Goal: Task Accomplishment & Management: Manage account settings

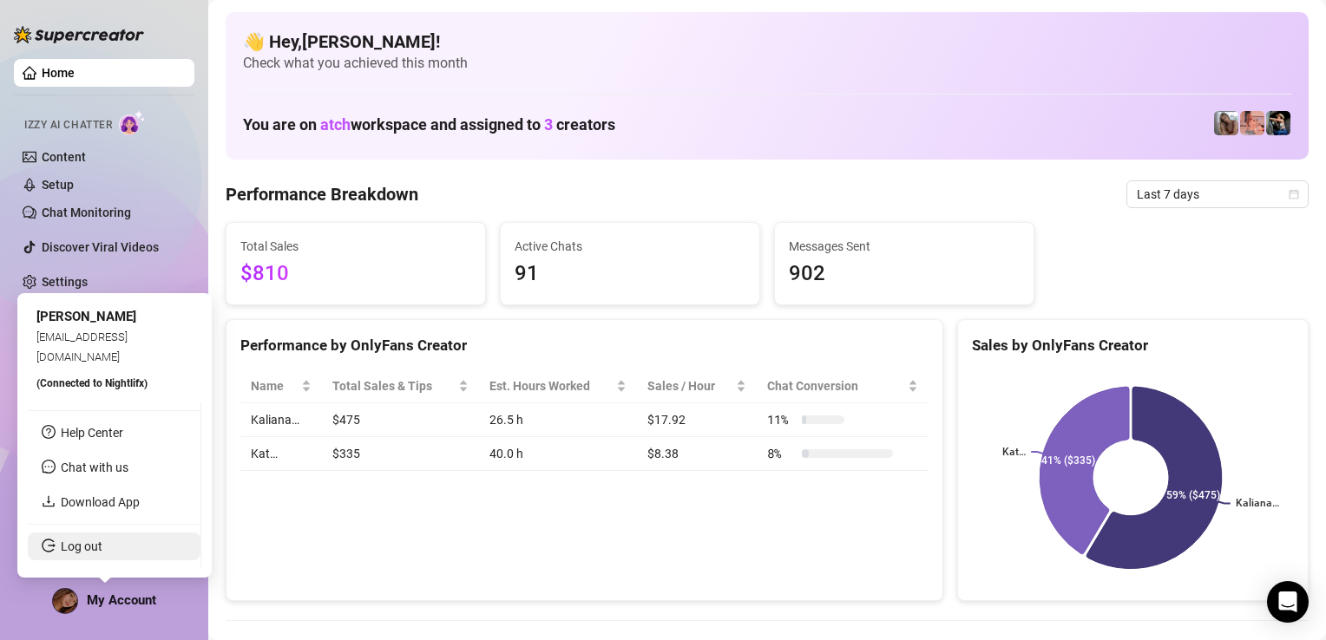
click at [102, 541] on link "Log out" at bounding box center [82, 547] width 42 height 14
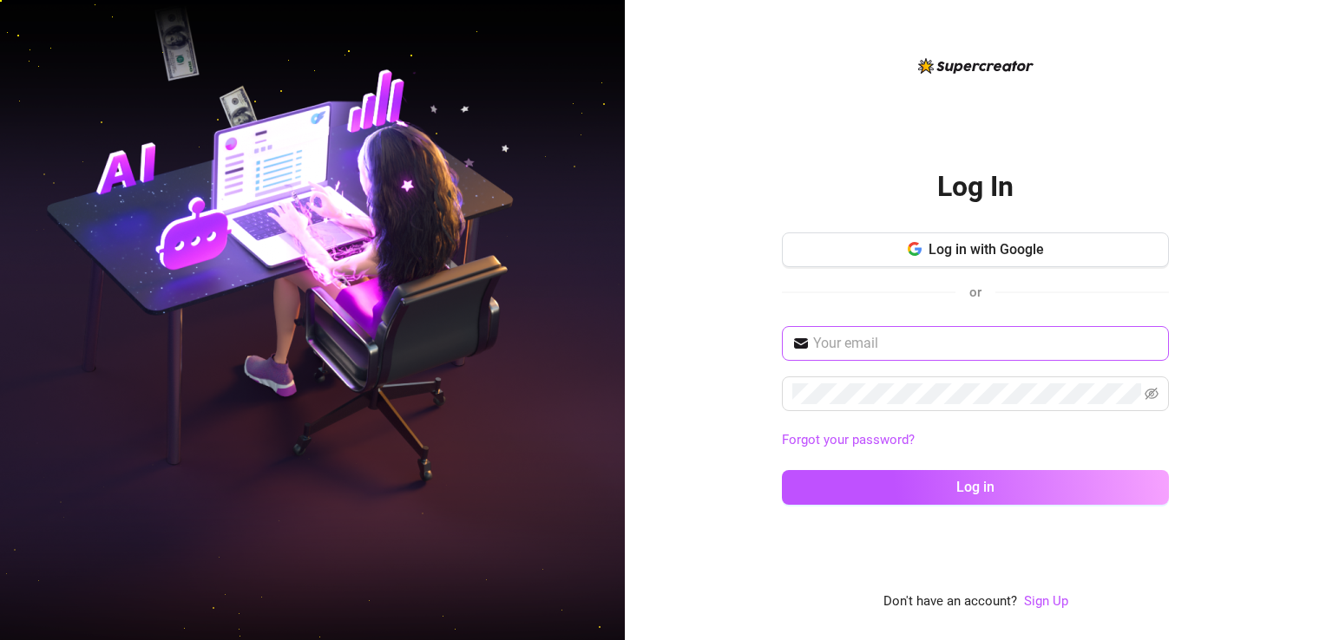
click at [868, 356] on span at bounding box center [975, 343] width 387 height 35
click at [873, 346] on input "text" at bounding box center [985, 343] width 345 height 21
type input "[EMAIL_ADDRESS][DOMAIN_NAME]"
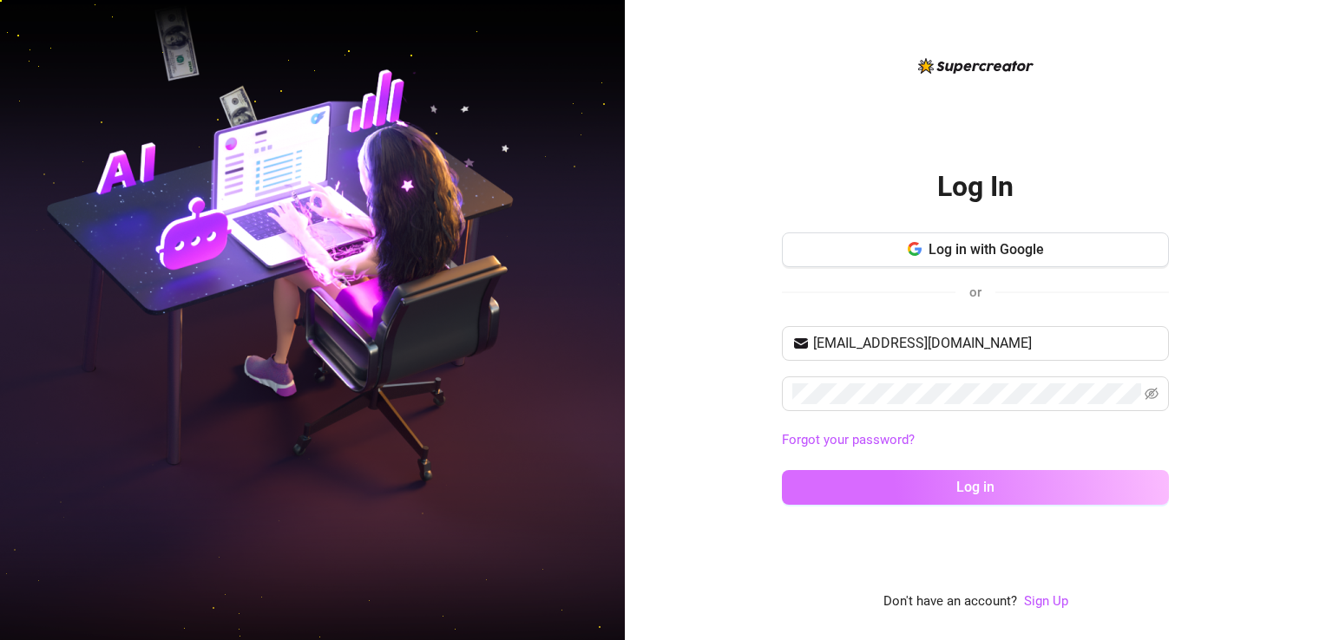
click at [925, 496] on button "Log in" at bounding box center [975, 487] width 387 height 35
